Goal: Transaction & Acquisition: Register for event/course

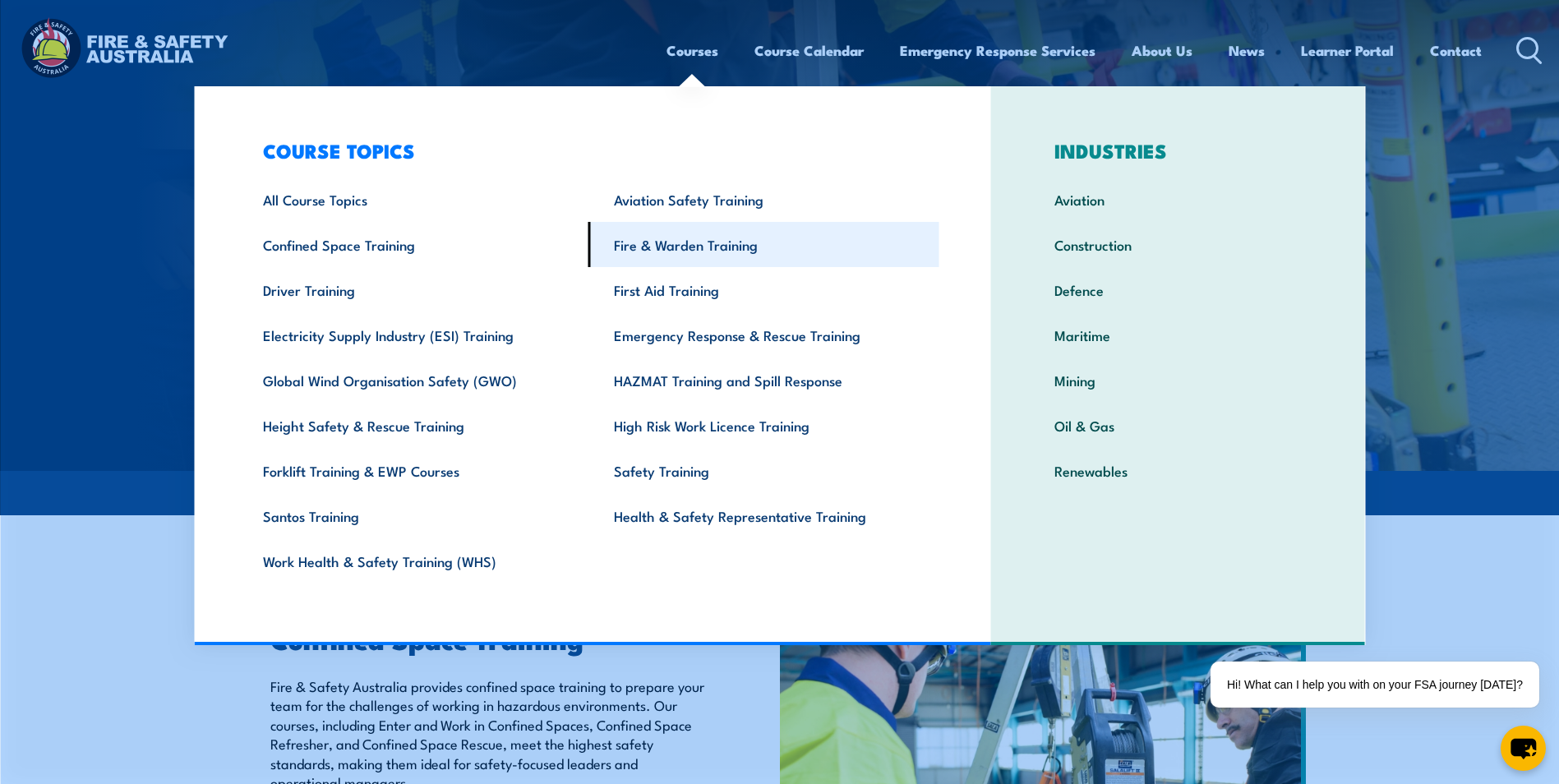
click at [688, 250] on link "Fire & Warden Training" at bounding box center [763, 244] width 351 height 46
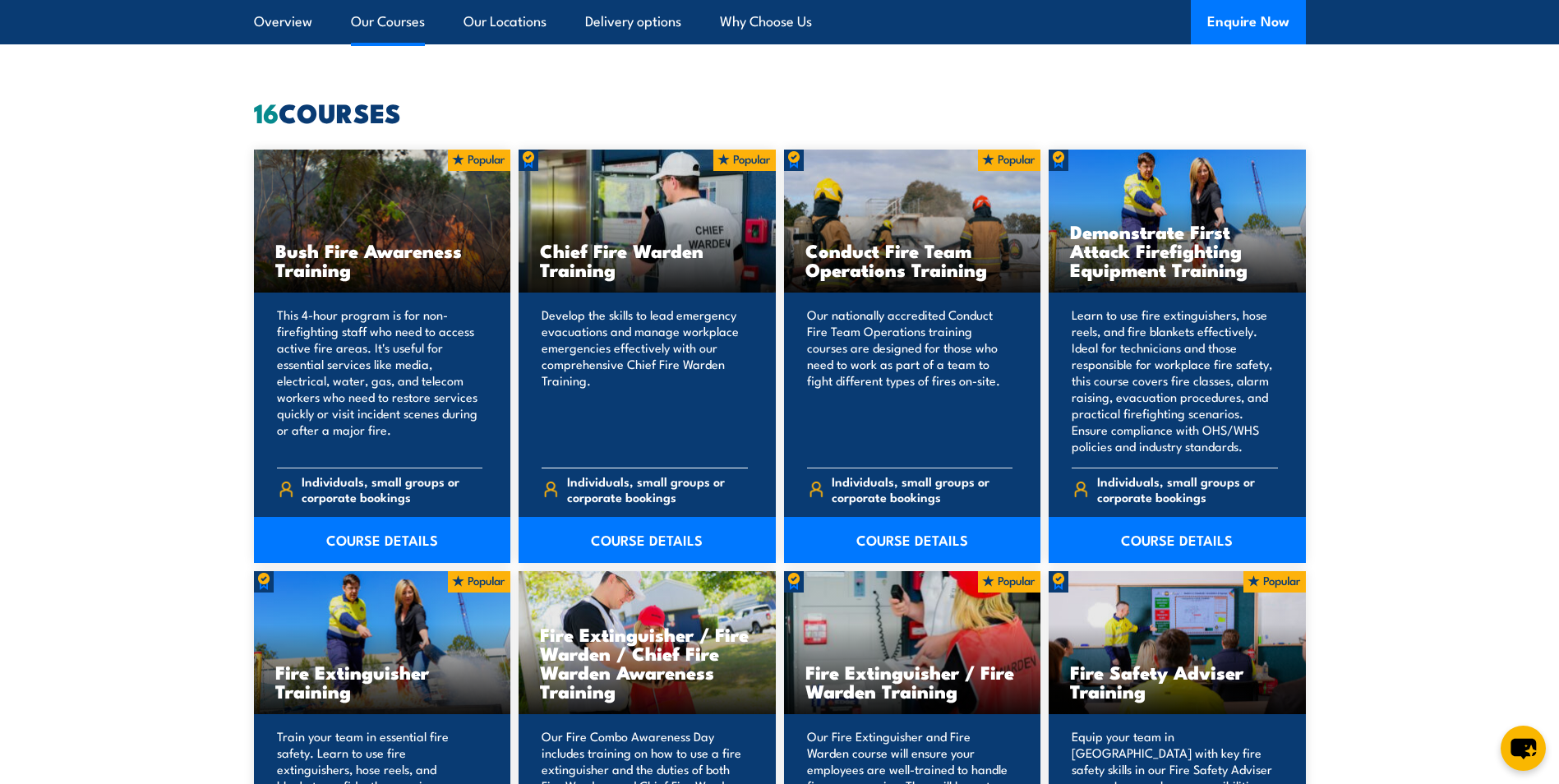
scroll to position [1150, 0]
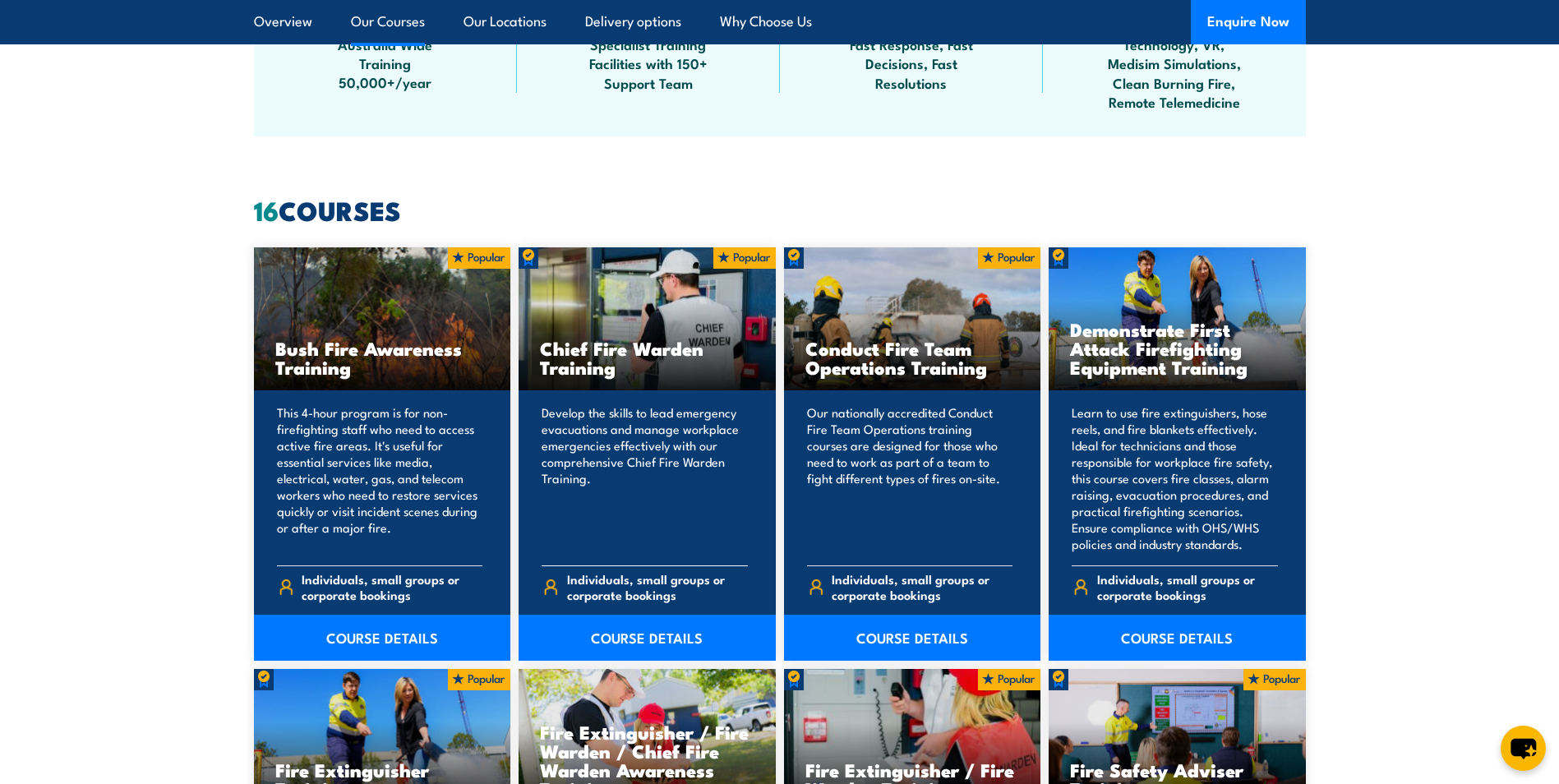
click at [624, 343] on h3 "Chief Fire Warden Training" at bounding box center [647, 357] width 215 height 38
click at [594, 385] on div "Chief Fire Warden Training" at bounding box center [647, 318] width 258 height 143
click at [598, 474] on p "Develop the skills to lead emergency evacuations and manage workplace emergenci…" at bounding box center [645, 478] width 206 height 148
click at [636, 539] on p "Develop the skills to lead emergency evacuations and manage workplace emergenci…" at bounding box center [645, 478] width 206 height 148
click at [626, 579] on span "Individuals, small groups or corporate bookings" at bounding box center [658, 586] width 181 height 31
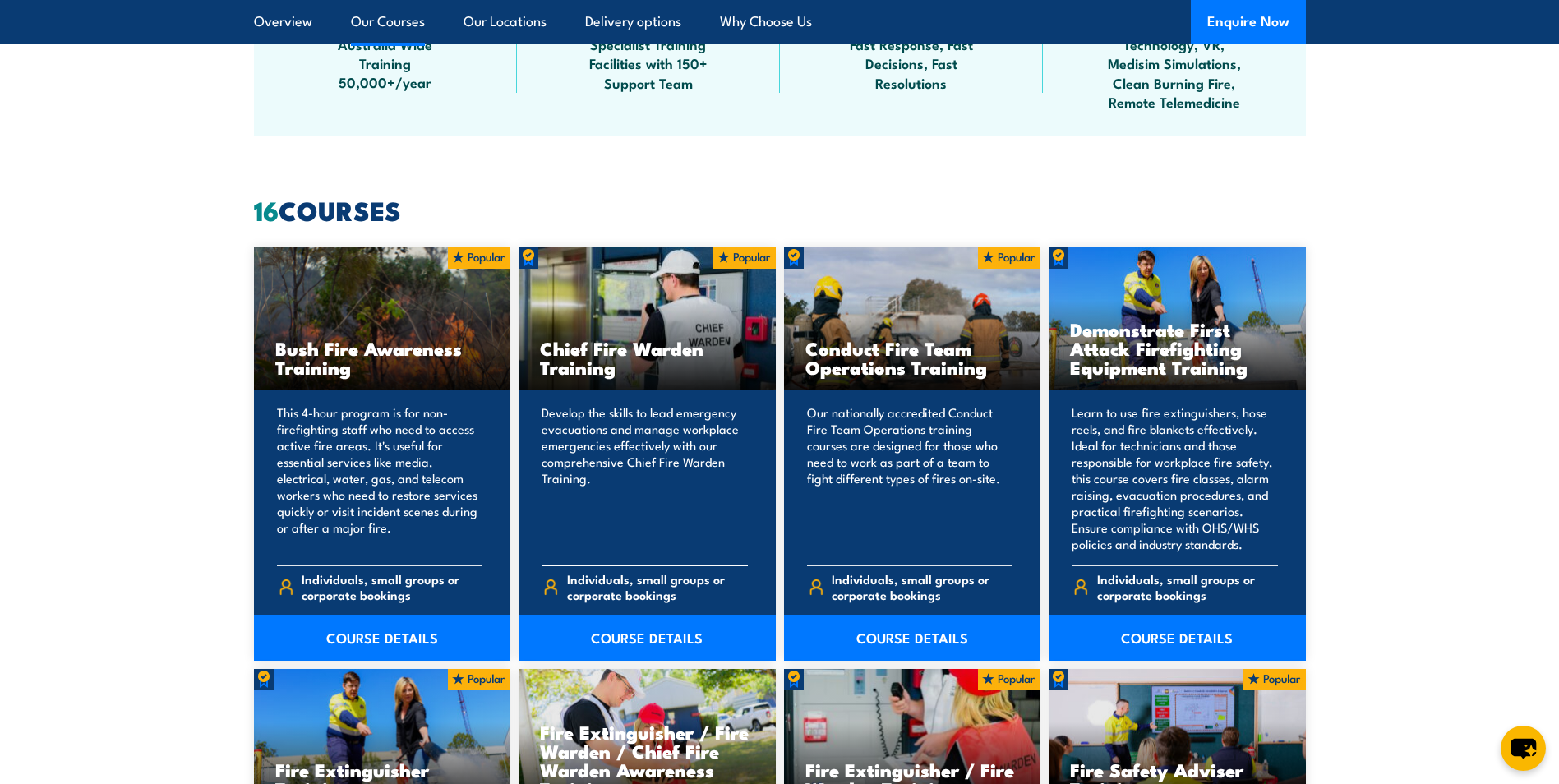
drag, startPoint x: 591, startPoint y: 589, endPoint x: 567, endPoint y: 589, distance: 24.0
click at [591, 589] on span "Individuals, small groups or corporate bookings" at bounding box center [658, 586] width 181 height 31
click at [568, 589] on span "Individuals, small groups or corporate bookings" at bounding box center [658, 586] width 181 height 31
drag, startPoint x: 529, startPoint y: 587, endPoint x: 580, endPoint y: 586, distance: 51.0
click at [529, 587] on div "Develop the skills to lead emergency evacuations and manage workplace emergenci…" at bounding box center [647, 526] width 258 height 270
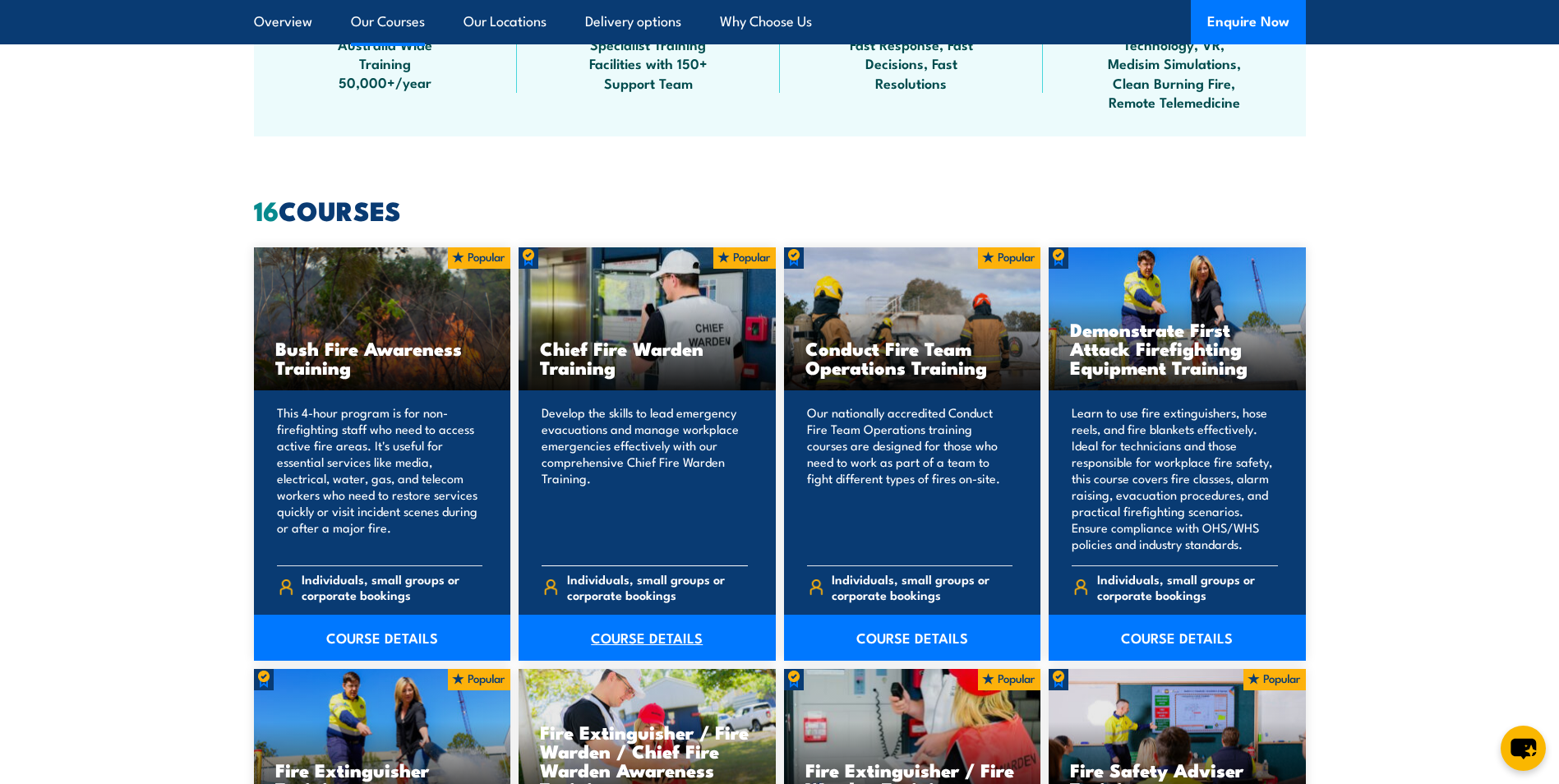
click at [627, 632] on link "COURSE DETAILS" at bounding box center [647, 638] width 258 height 46
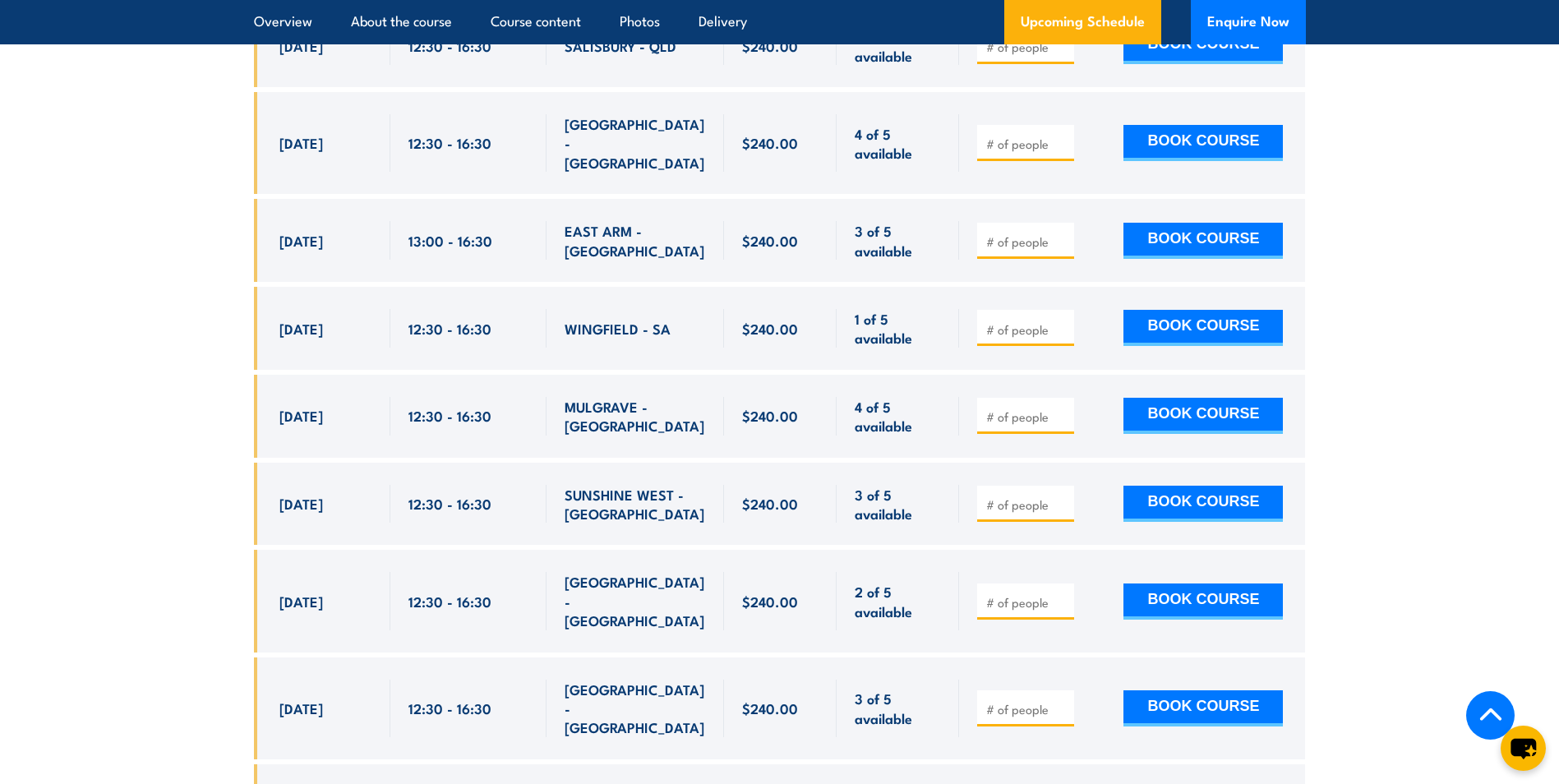
scroll to position [3944, 0]
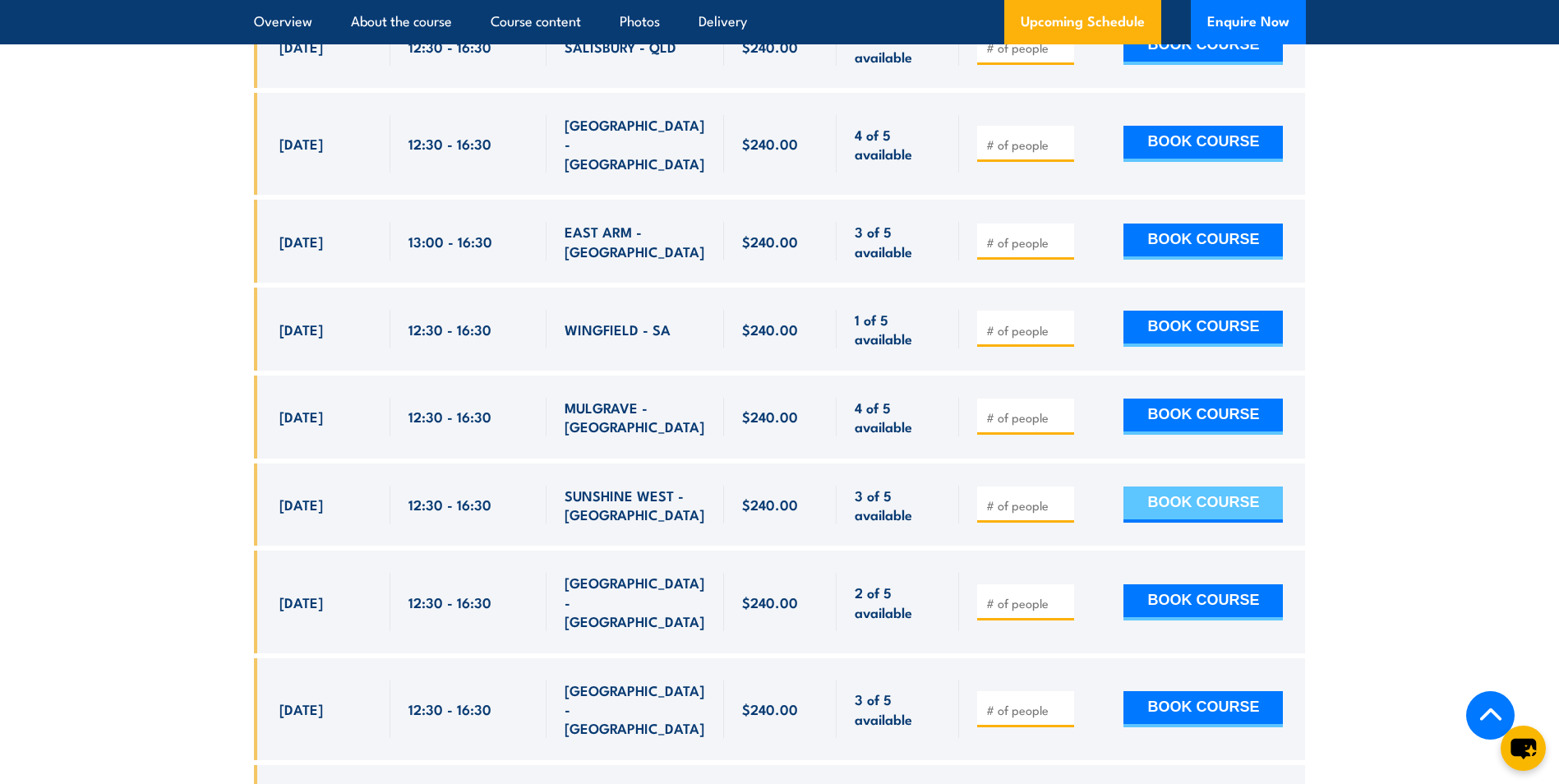
click at [1225, 487] on button "BOOK COURSE" at bounding box center [1203, 505] width 160 height 36
type input "1"
click at [1065, 497] on input "1" at bounding box center [1027, 505] width 82 height 16
click at [1199, 487] on button "BOOK COURSE" at bounding box center [1203, 505] width 160 height 36
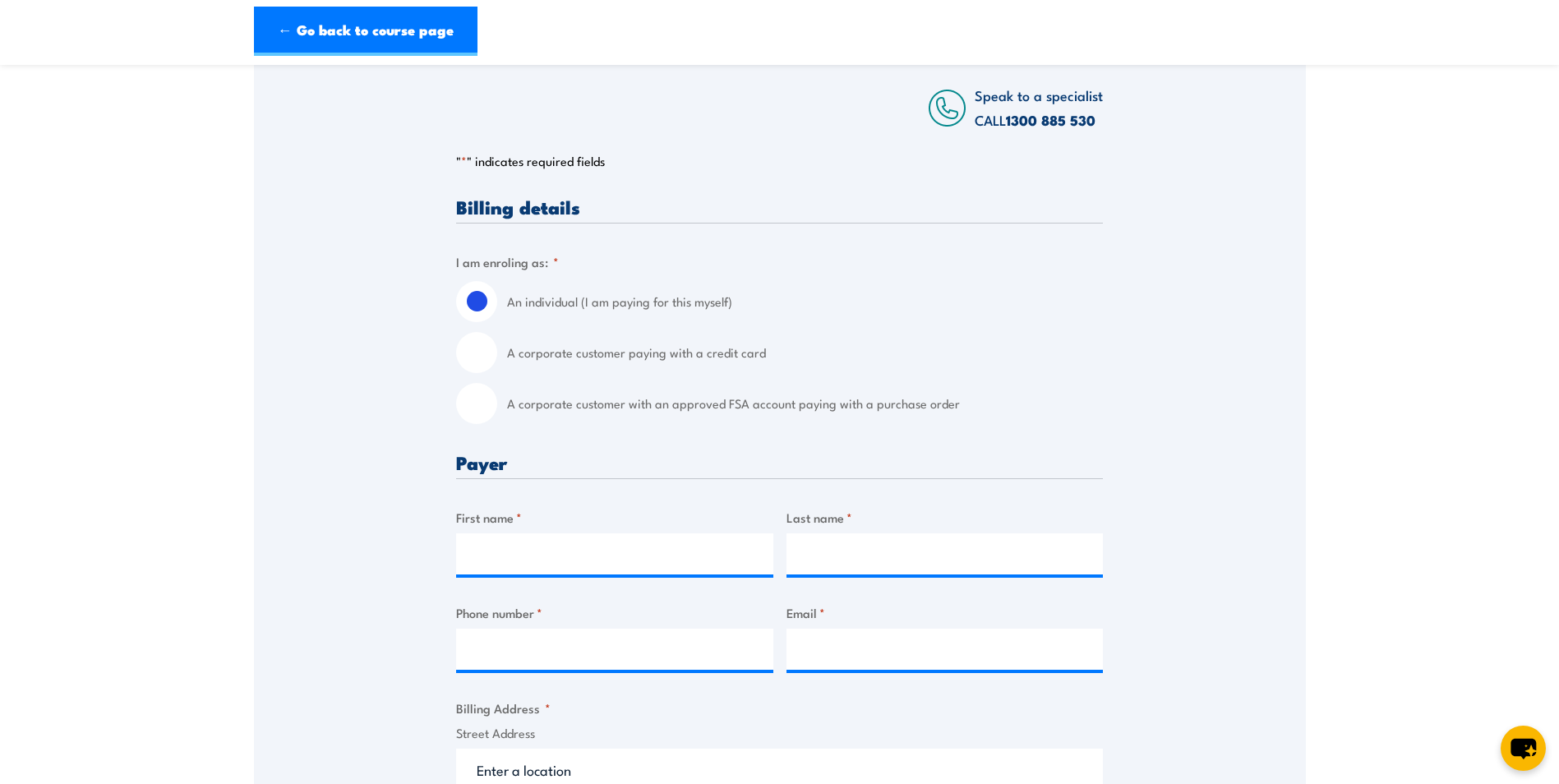
scroll to position [411, 0]
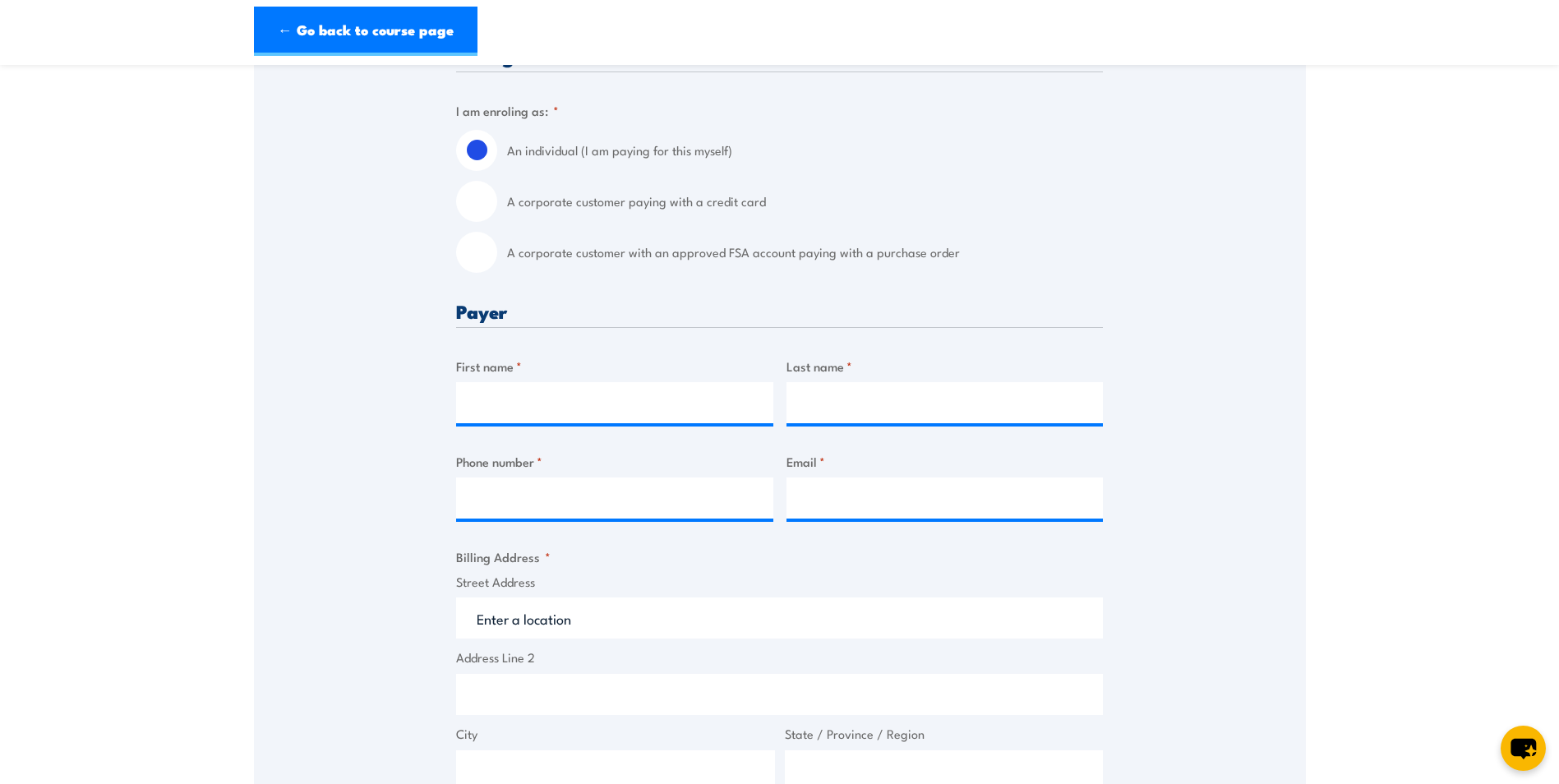
click at [475, 257] on input "A corporate customer with an approved FSA account paying with a purchase order" at bounding box center [476, 252] width 41 height 41
radio input "true"
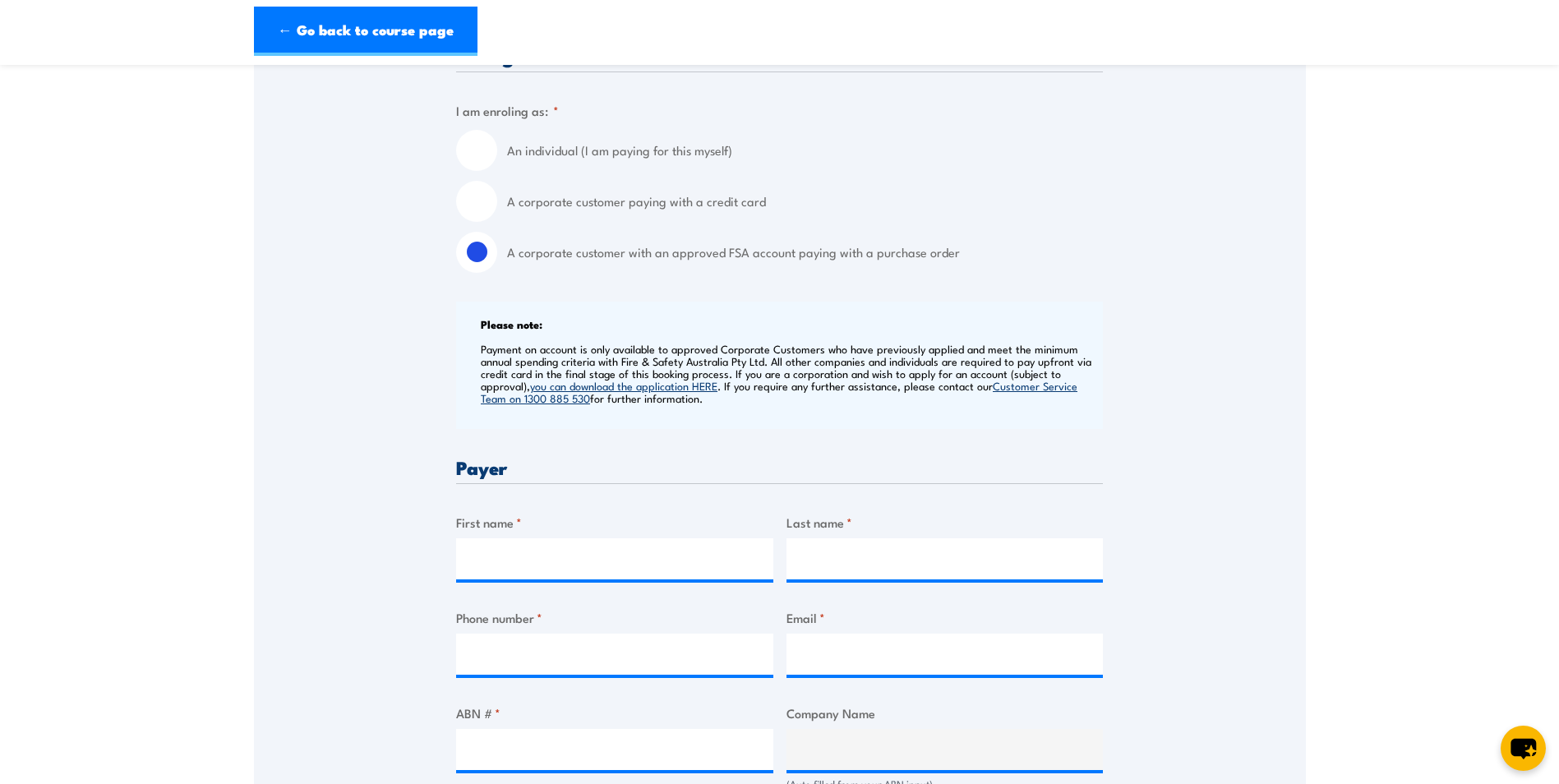
scroll to position [0, 0]
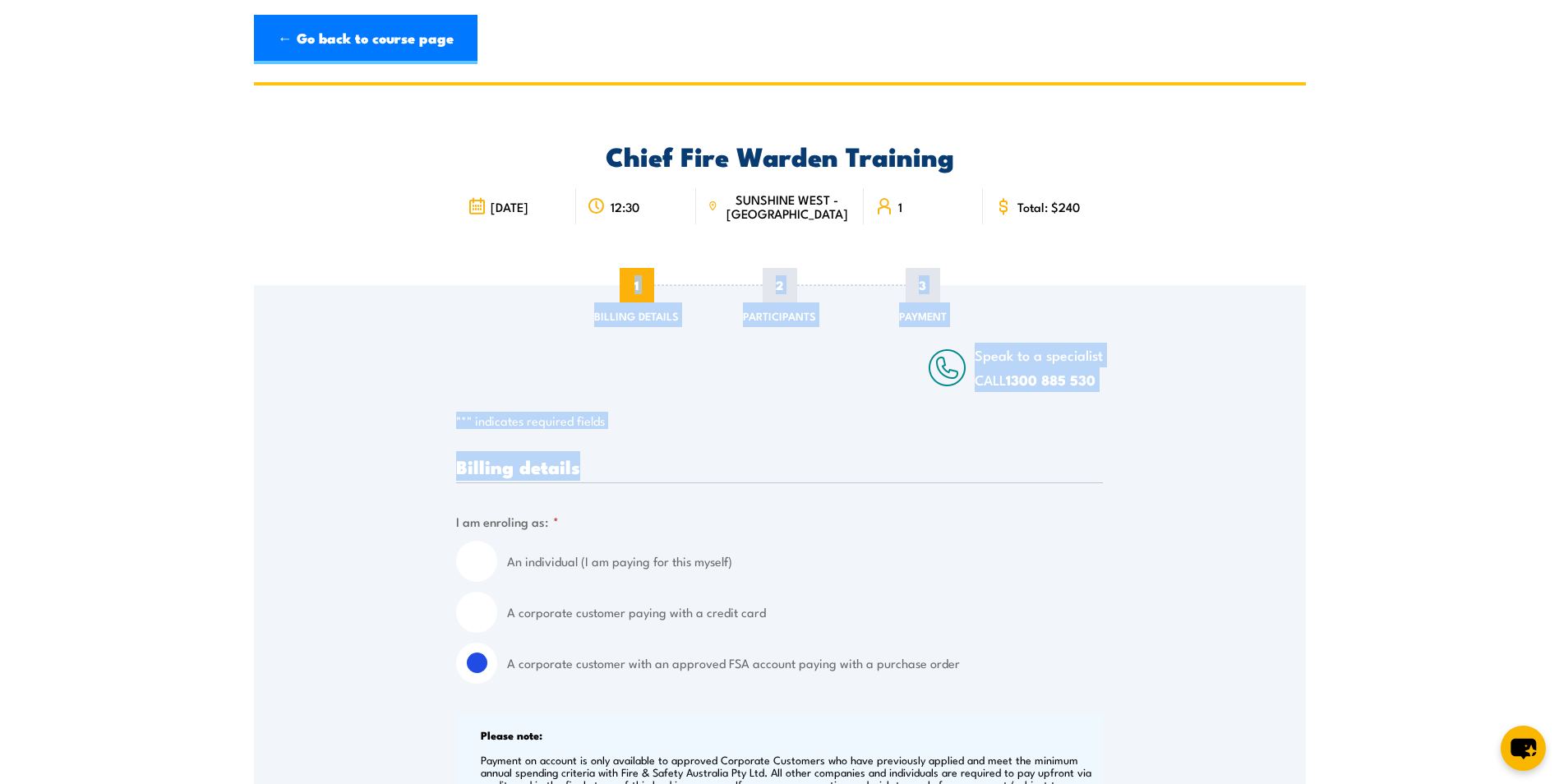
drag, startPoint x: 1142, startPoint y: 324, endPoint x: 893, endPoint y: 471, distance: 289.2
drag, startPoint x: 893, startPoint y: 471, endPoint x: 793, endPoint y: 463, distance: 100.3
click at [793, 463] on h3 "Billing details" at bounding box center [780, 467] width 646 height 19
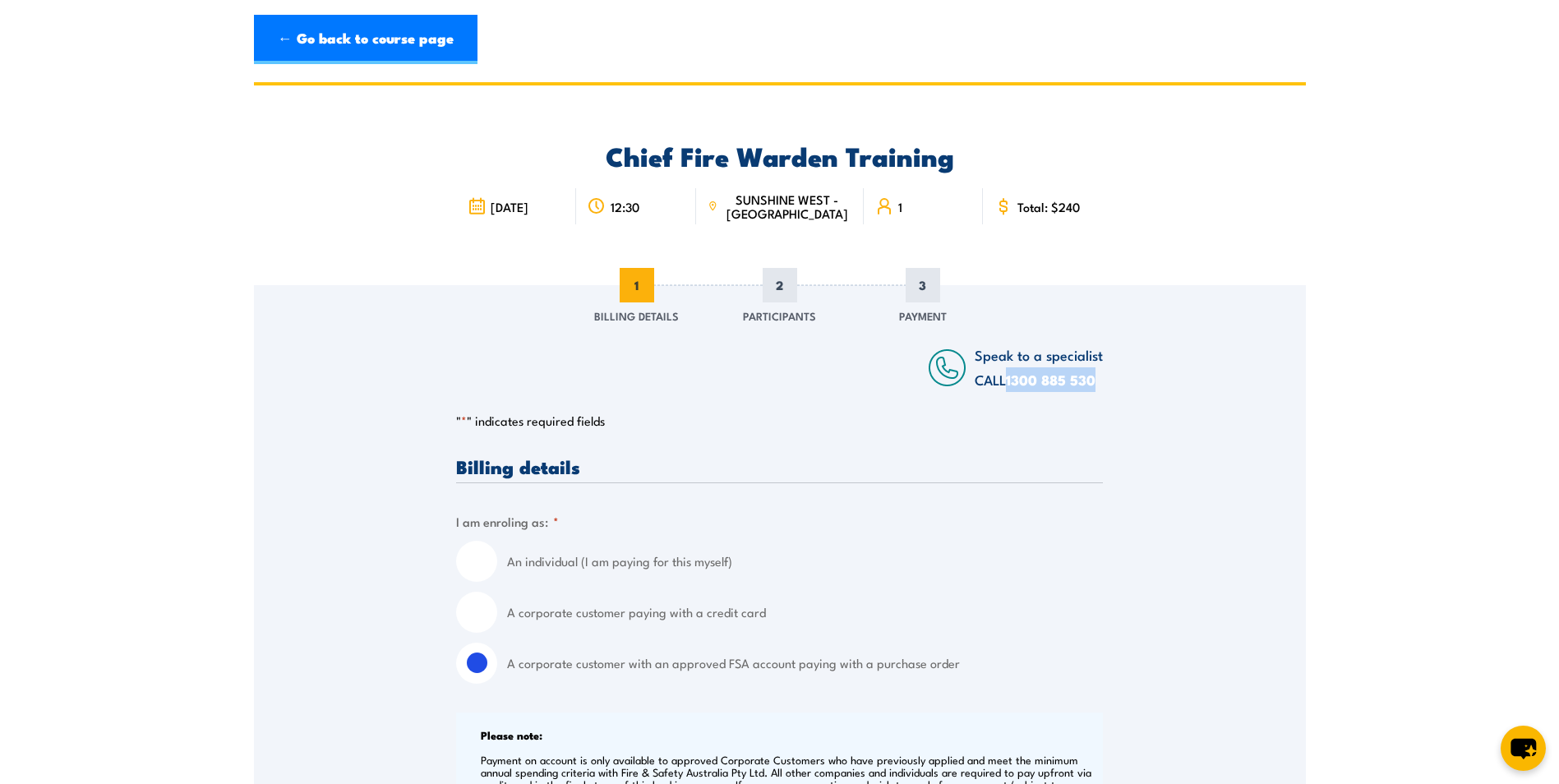
drag, startPoint x: 1120, startPoint y: 379, endPoint x: 1010, endPoint y: 388, distance: 110.4
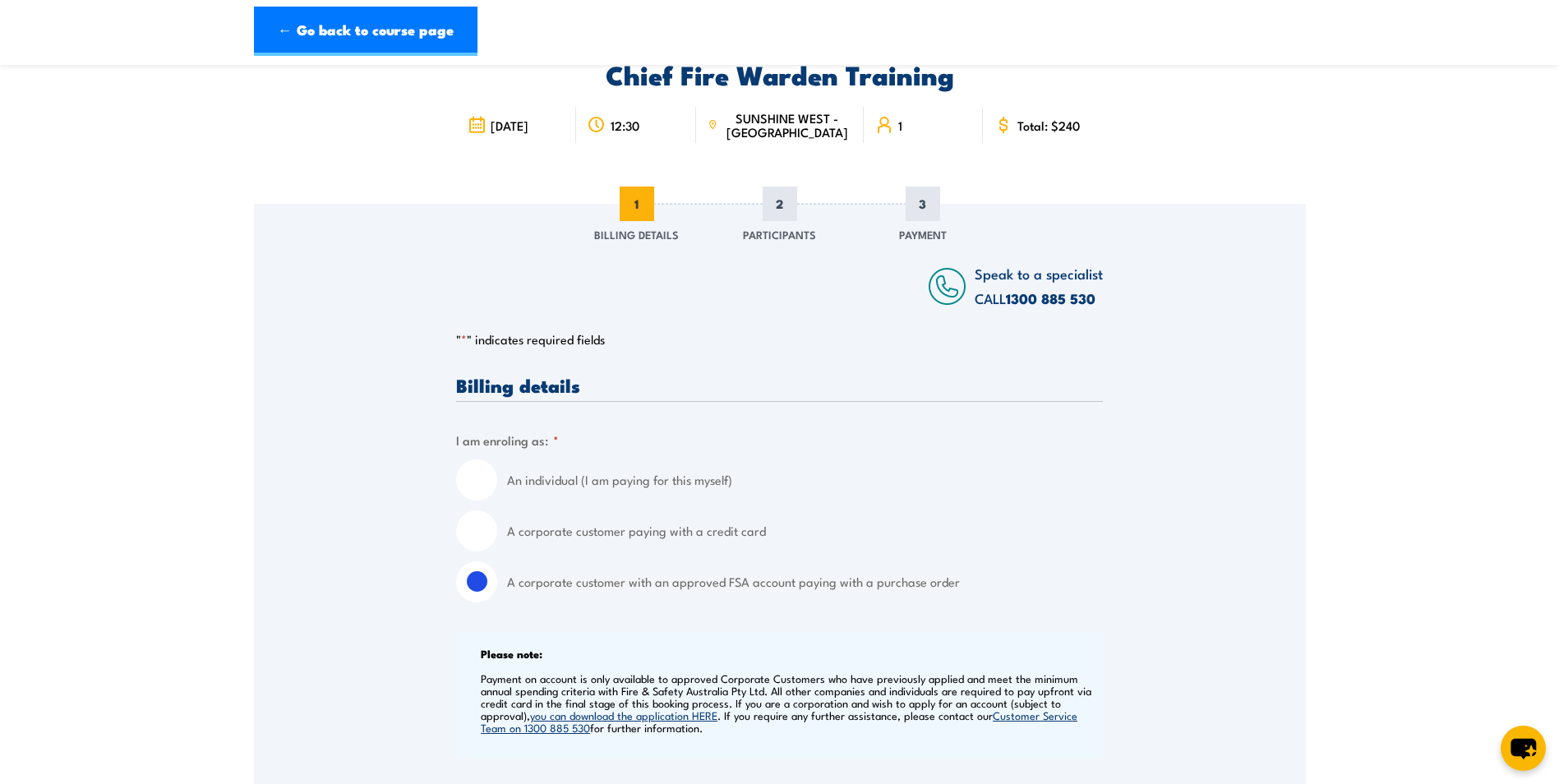
scroll to position [82, 0]
click at [471, 534] on input "A corporate customer paying with a credit card" at bounding box center [476, 529] width 41 height 41
radio input "true"
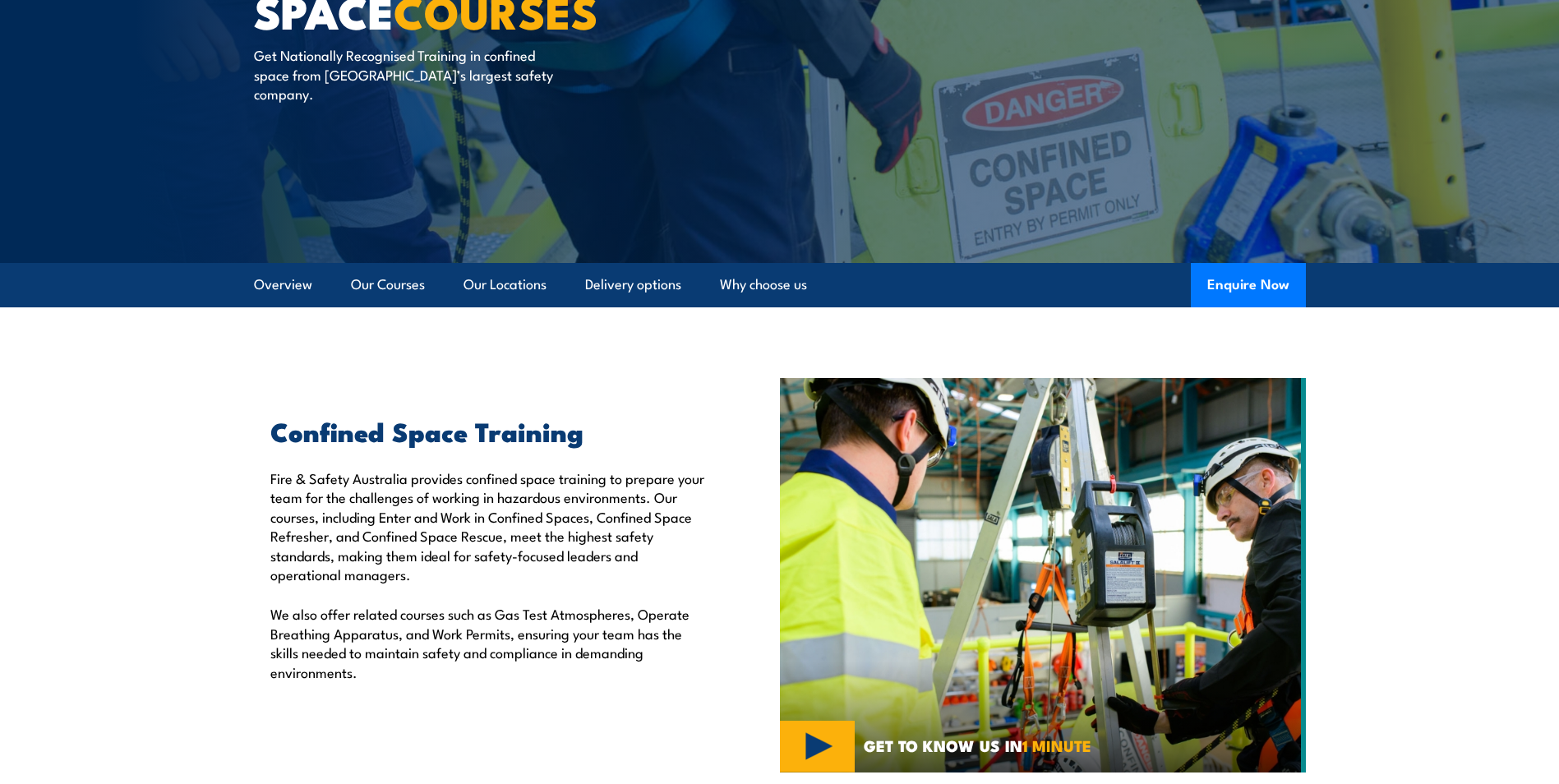
scroll to position [164, 0]
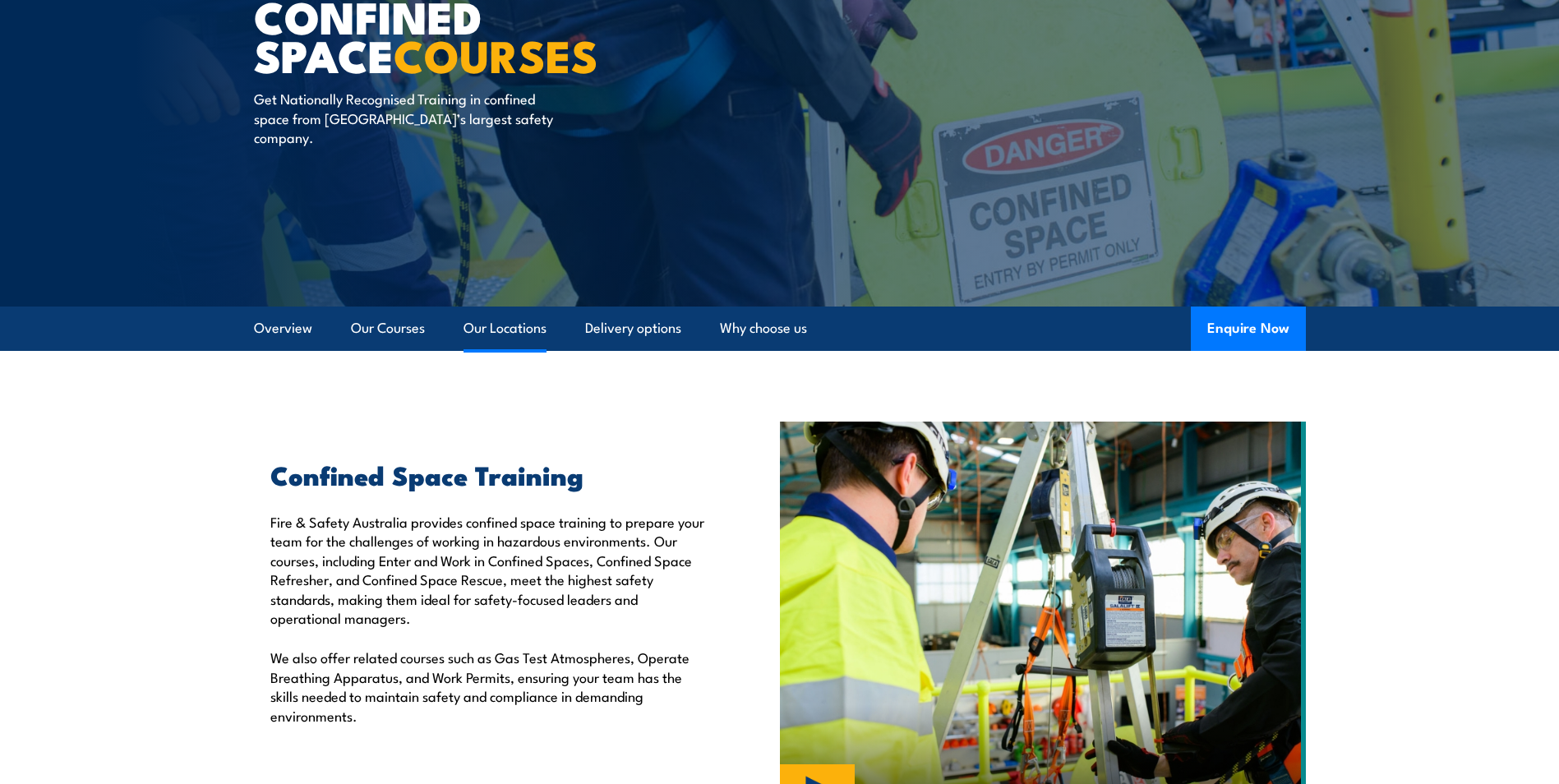
click at [510, 334] on link "Our Locations" at bounding box center [505, 328] width 83 height 44
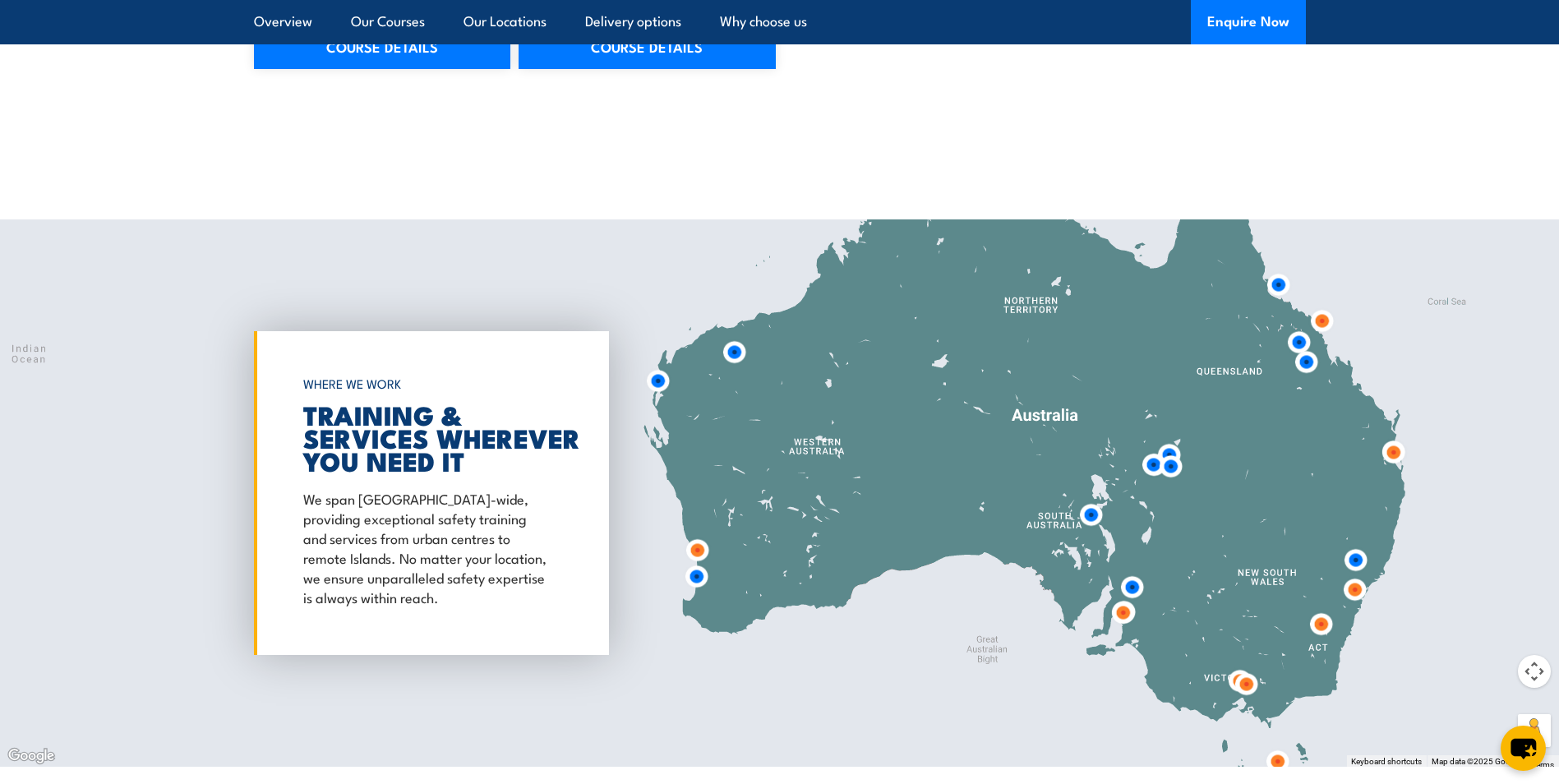
scroll to position [2329, 0]
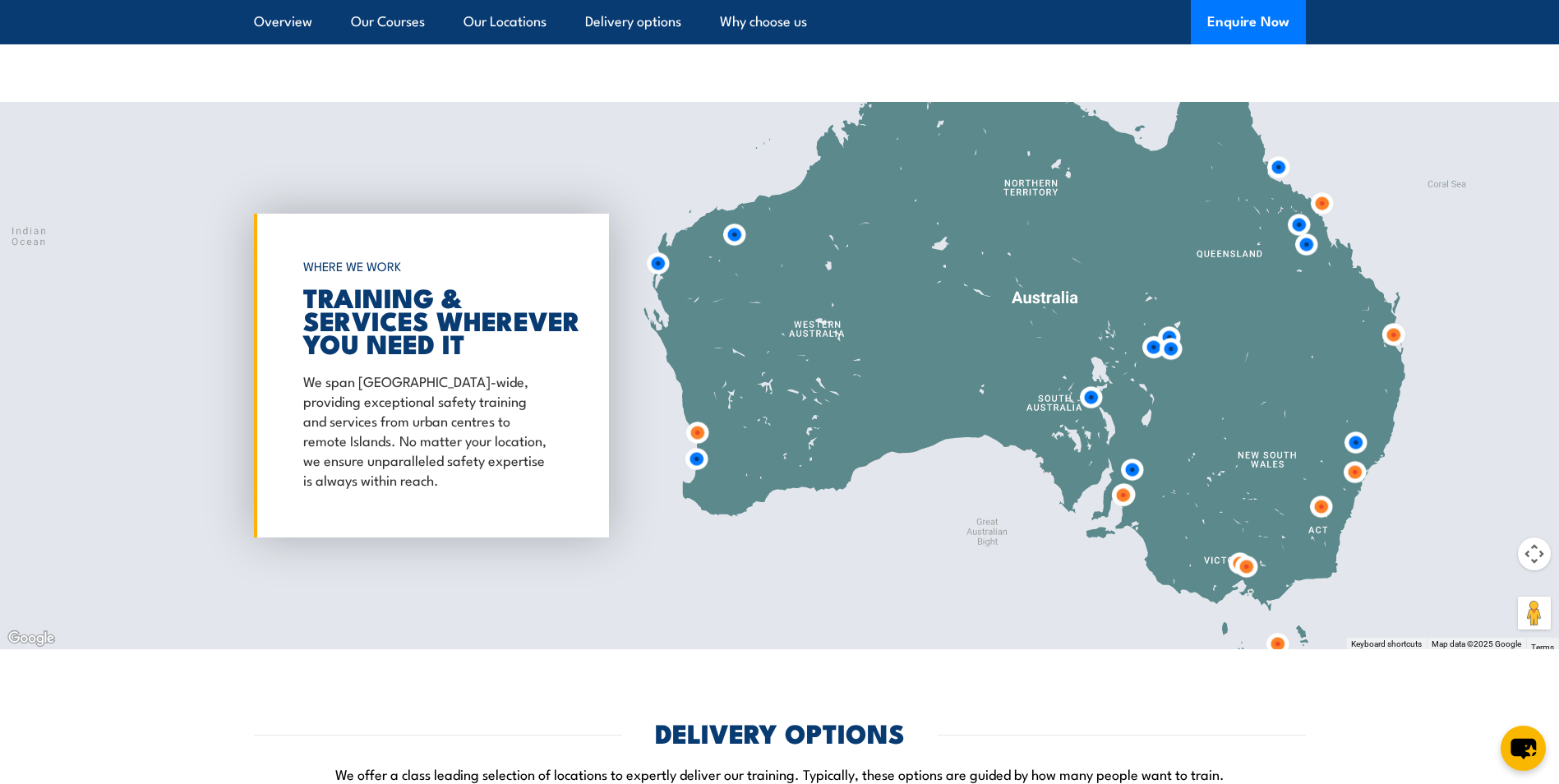
click at [1245, 567] on img at bounding box center [1246, 566] width 30 height 30
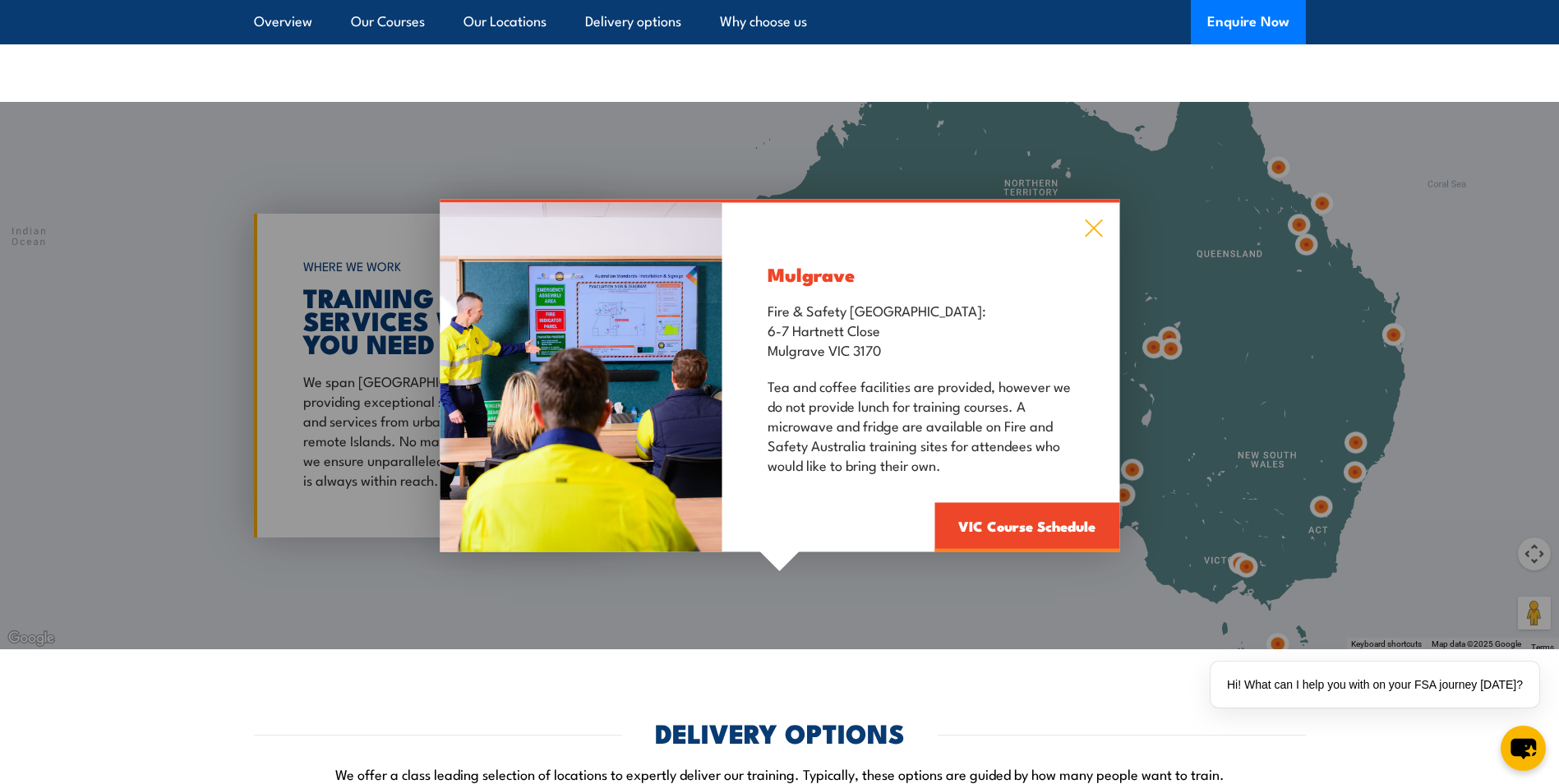
click at [1092, 230] on icon at bounding box center [1093, 229] width 17 height 17
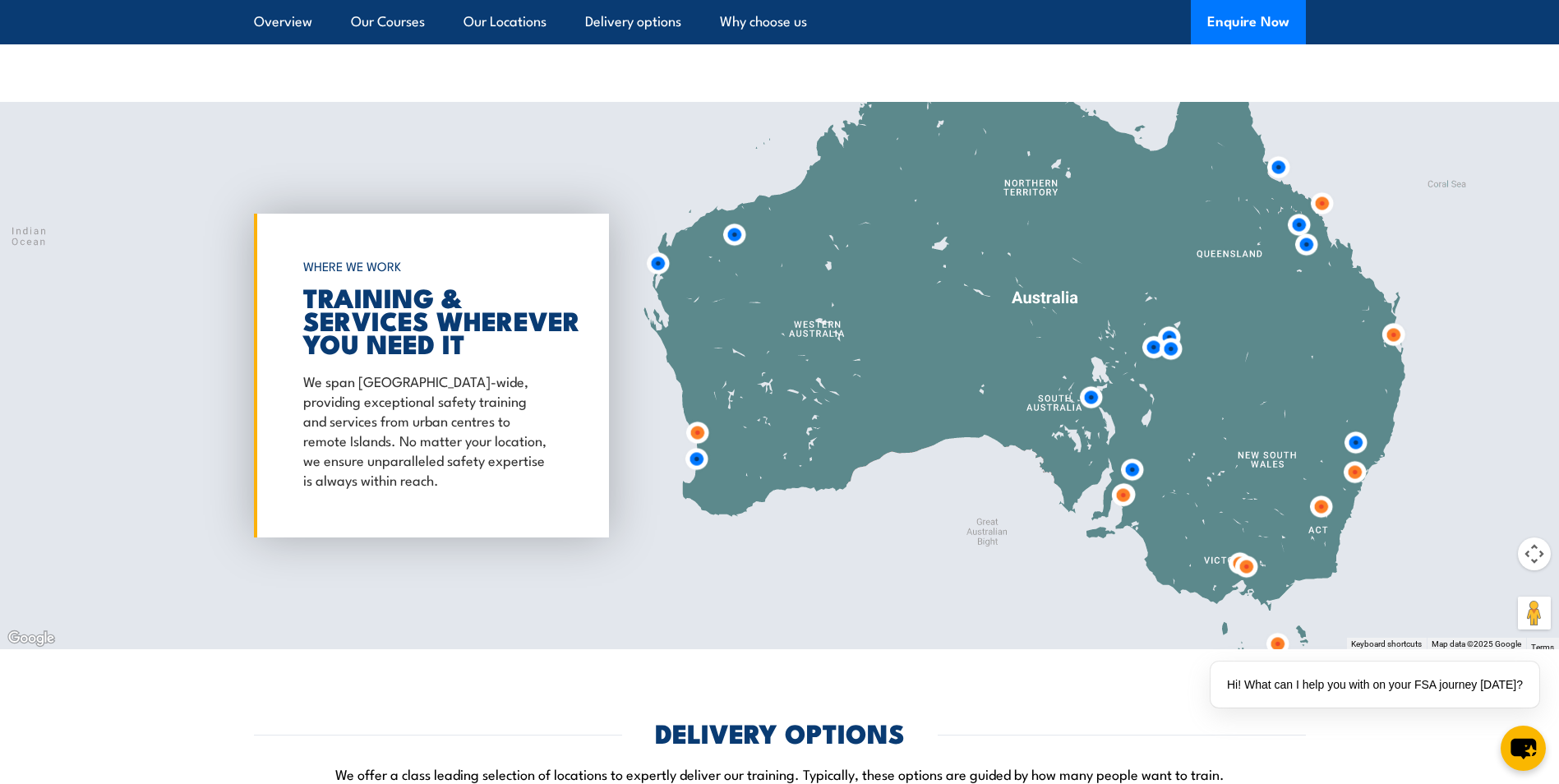
click at [1236, 559] on img at bounding box center [1246, 566] width 30 height 30
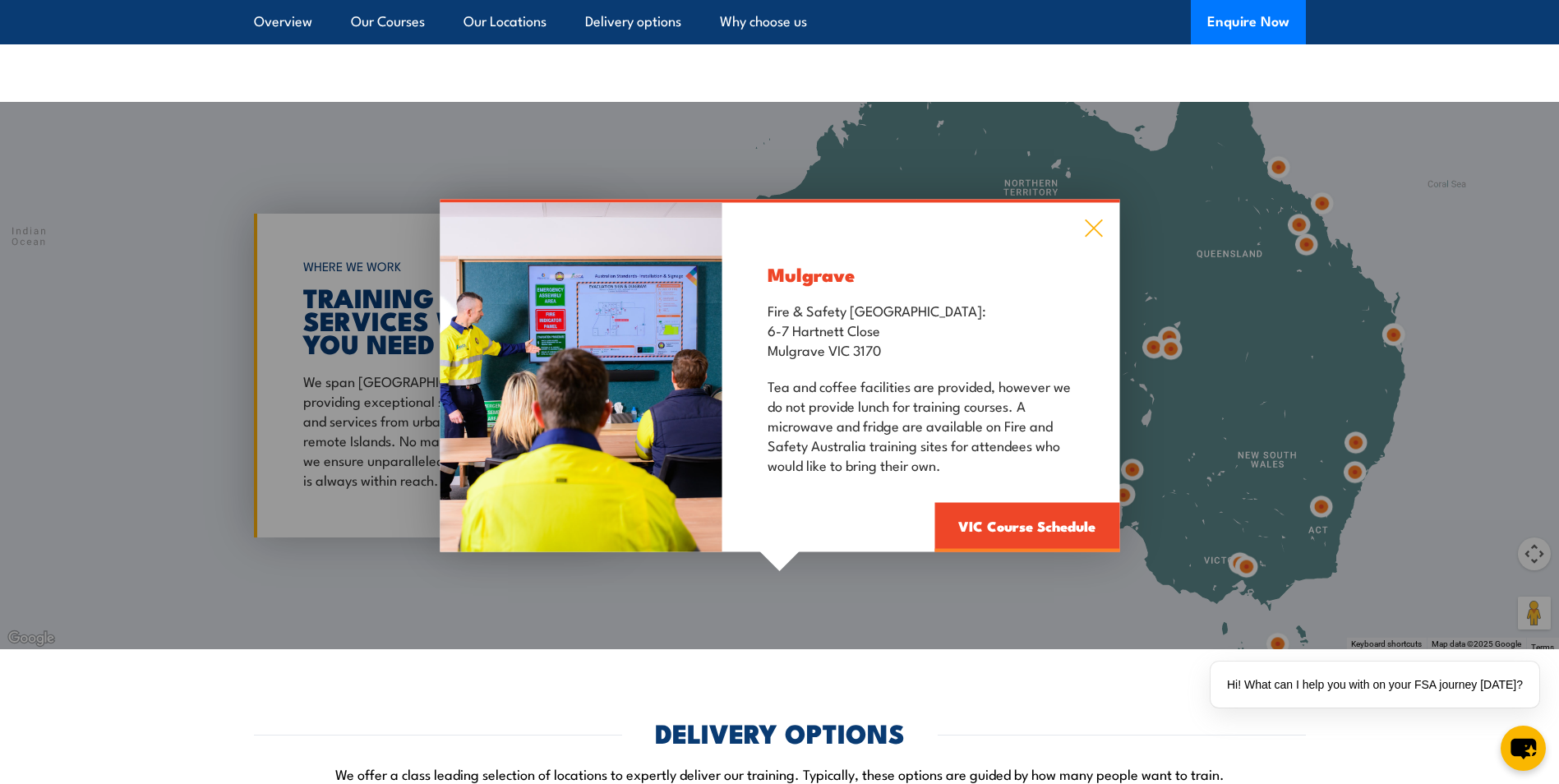
click at [1100, 221] on icon at bounding box center [1093, 228] width 19 height 18
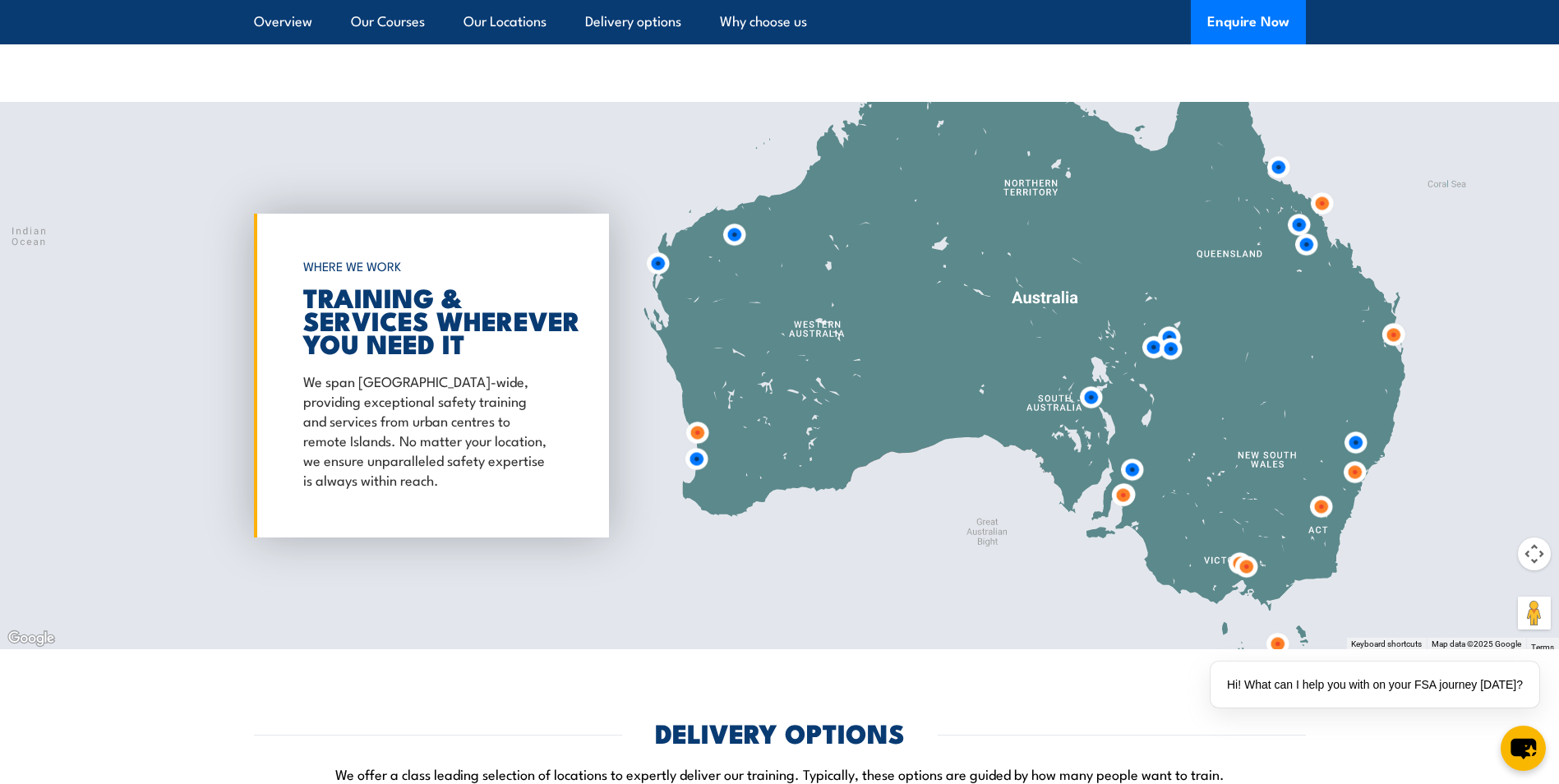
click at [1229, 561] on img at bounding box center [1240, 564] width 30 height 30
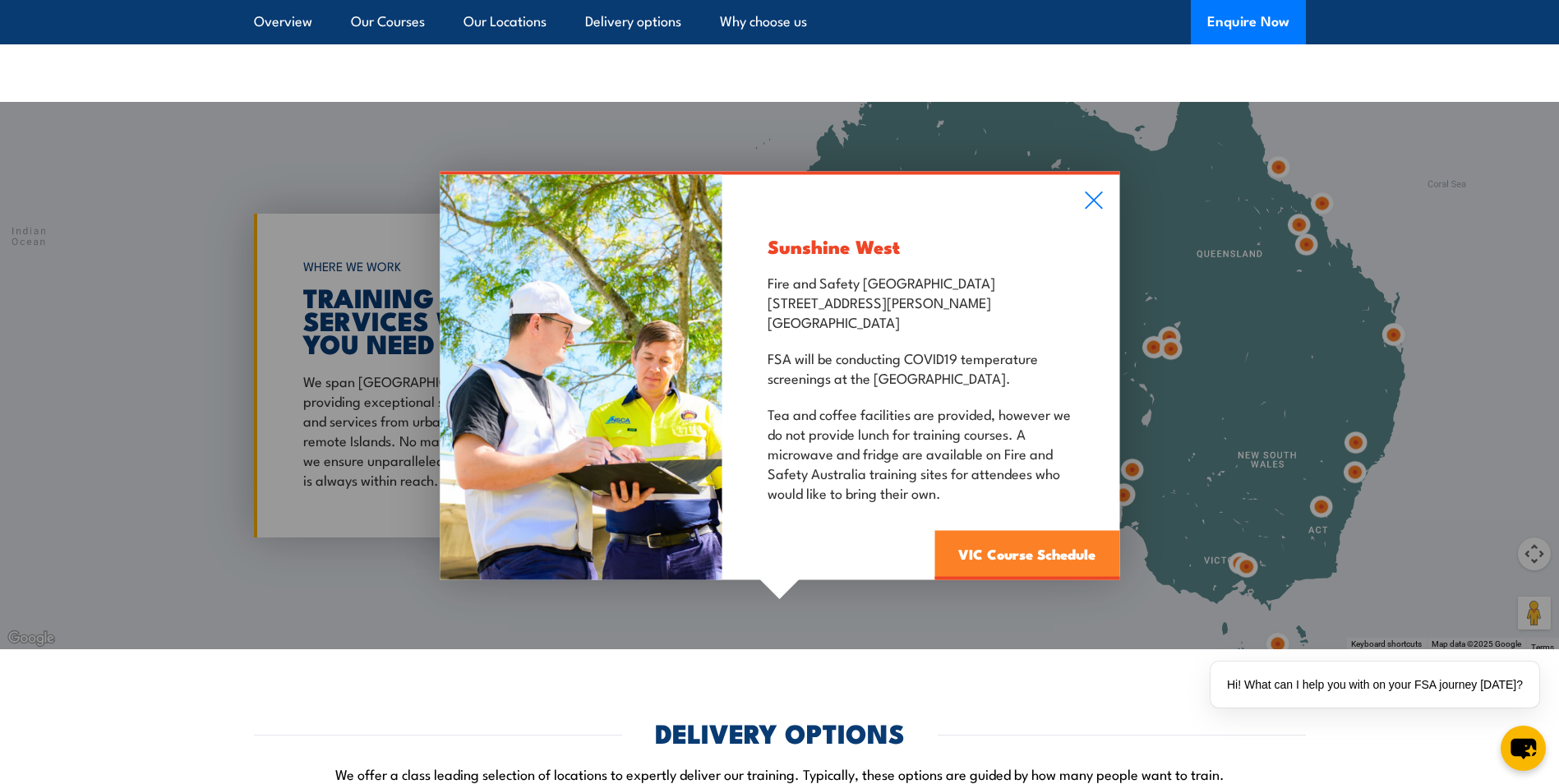
click at [1026, 537] on link "VIC Course Schedule" at bounding box center [1027, 556] width 185 height 49
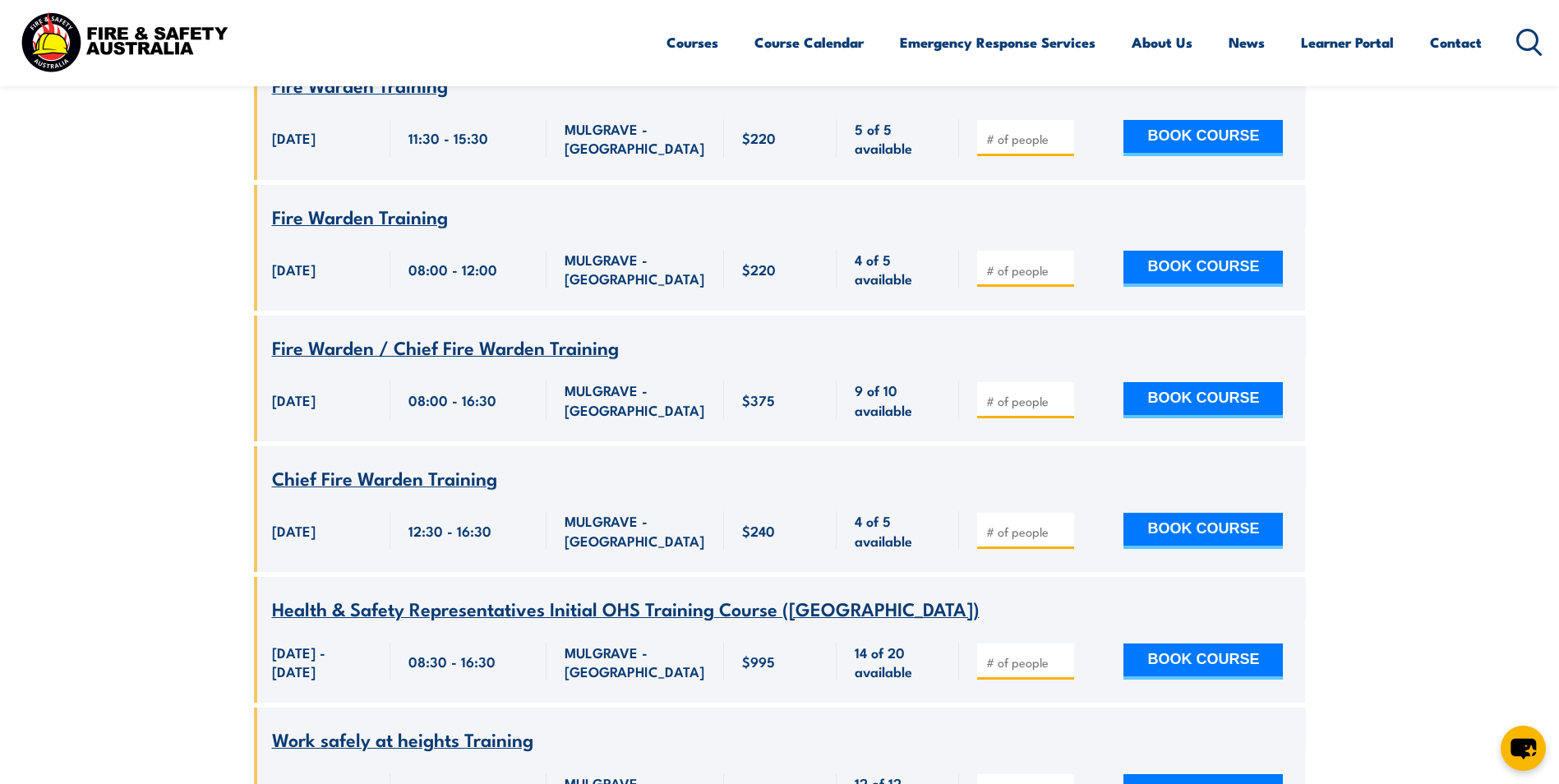
scroll to position [3171, 0]
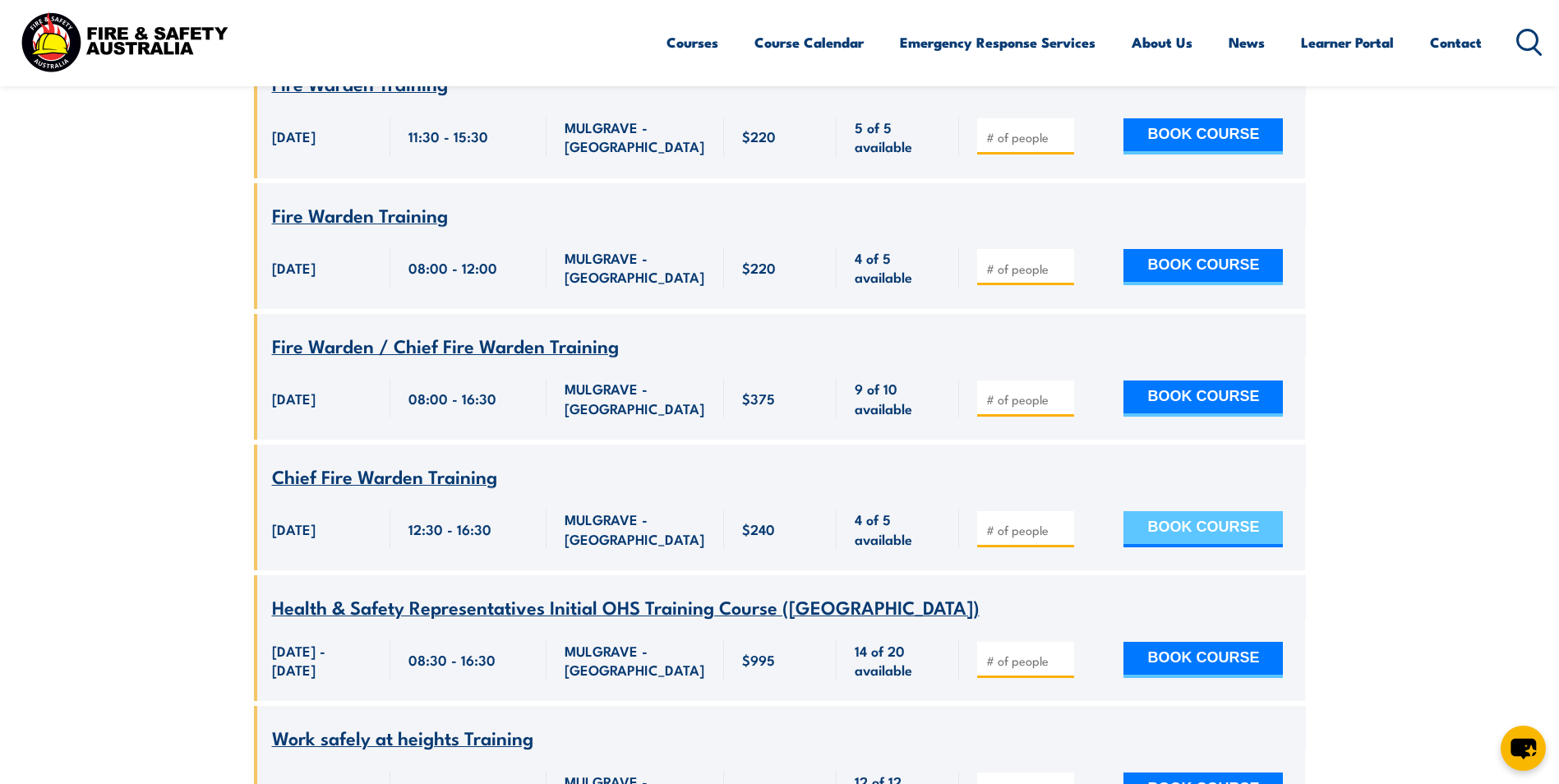
click at [1224, 511] on button "BOOK COURSE" at bounding box center [1203, 529] width 160 height 36
type input "1"
click at [1062, 522] on input "1" at bounding box center [1027, 529] width 82 height 16
click at [1181, 511] on button "BOOK COURSE" at bounding box center [1203, 529] width 160 height 36
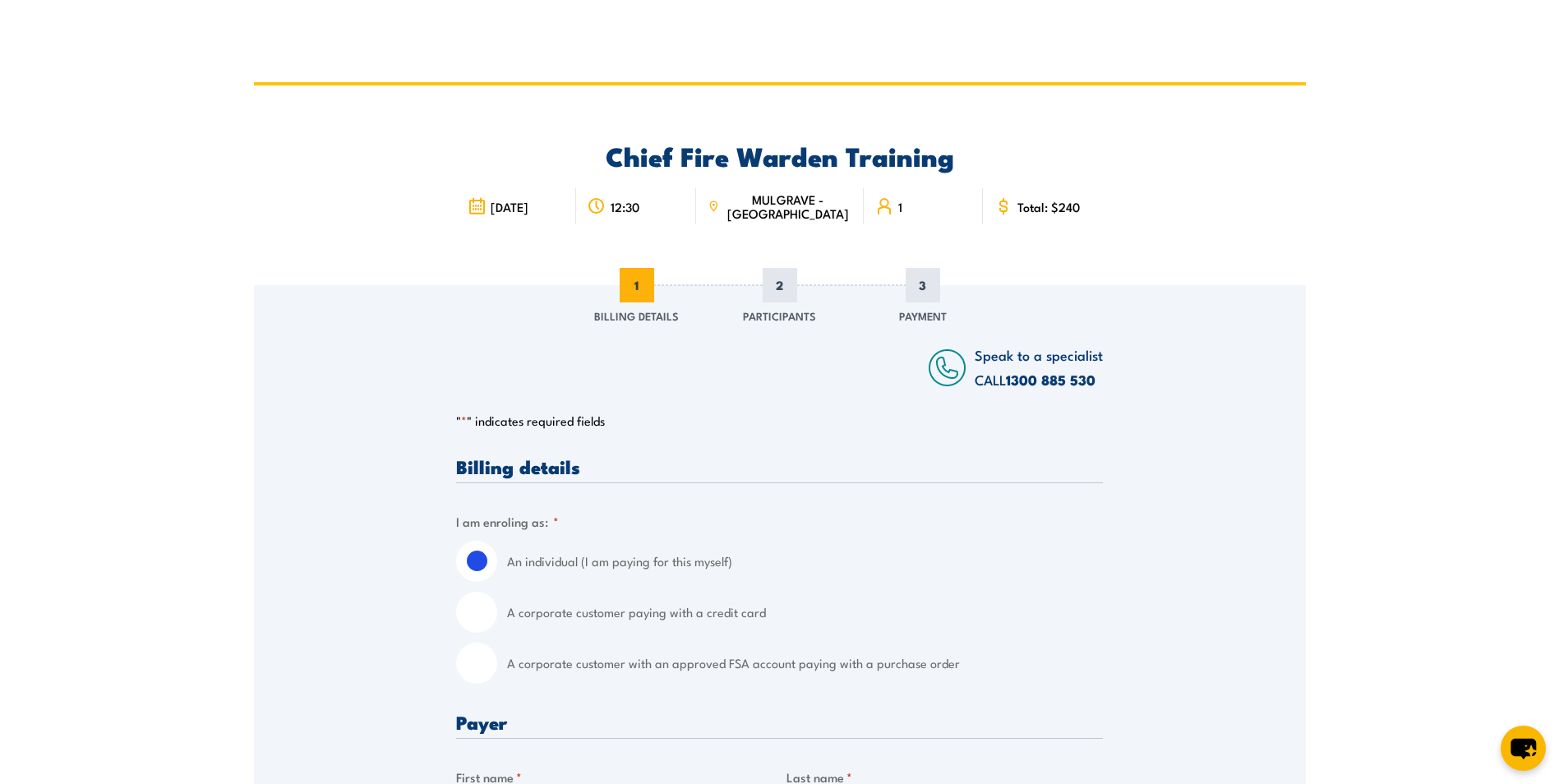
click at [513, 611] on label "A corporate customer paying with a credit card" at bounding box center [804, 611] width 596 height 41
click at [497, 611] on input "A corporate customer paying with a credit card" at bounding box center [476, 611] width 41 height 41
radio input "true"
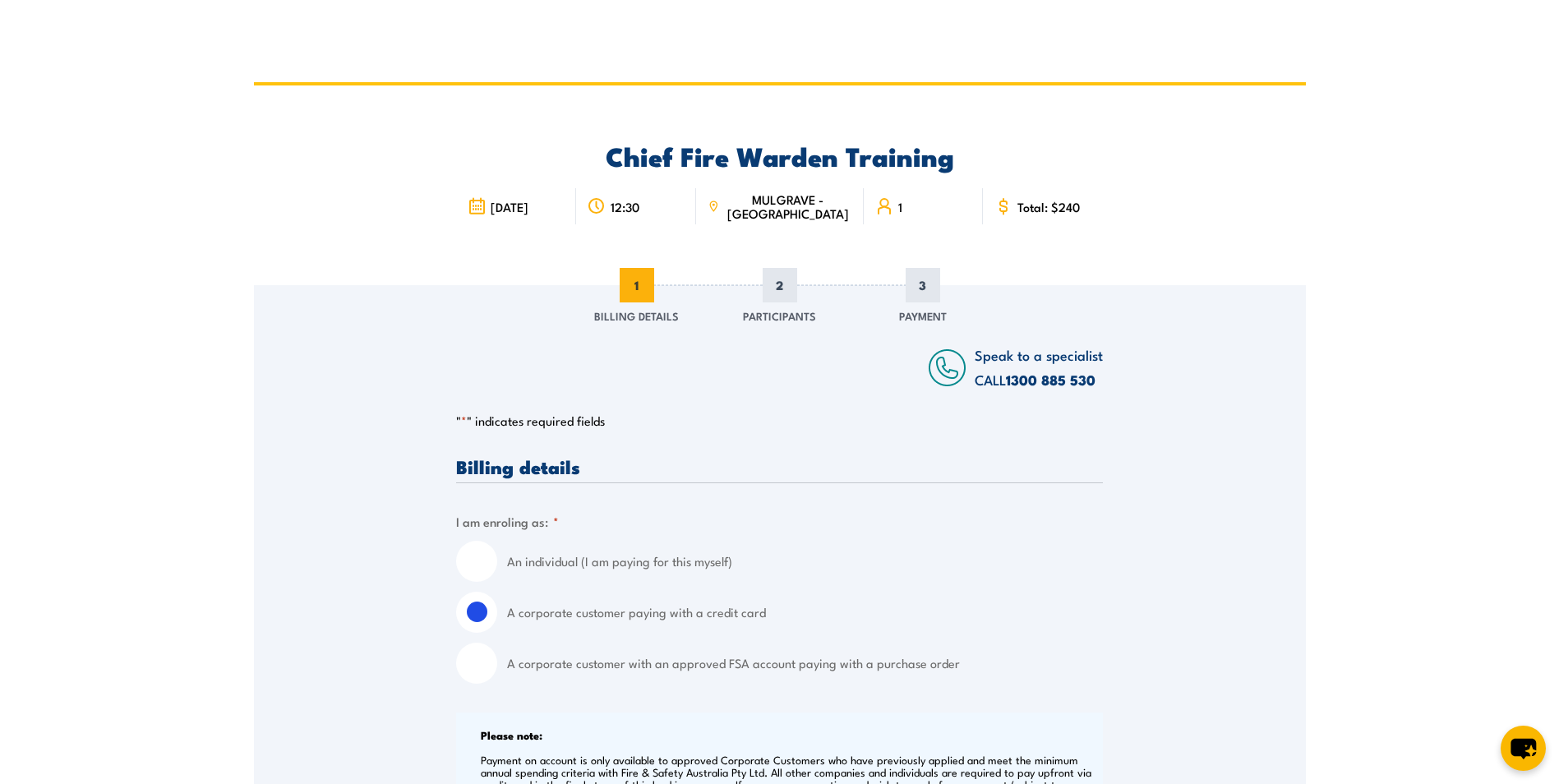
click at [497, 618] on div "A corporate customer paying with a credit card" at bounding box center [780, 611] width 646 height 41
click at [794, 594] on label "A corporate customer paying with a credit card" at bounding box center [804, 611] width 596 height 41
click at [497, 594] on input "A corporate customer paying with a credit card" at bounding box center [476, 611] width 41 height 41
